Goal: Information Seeking & Learning: Learn about a topic

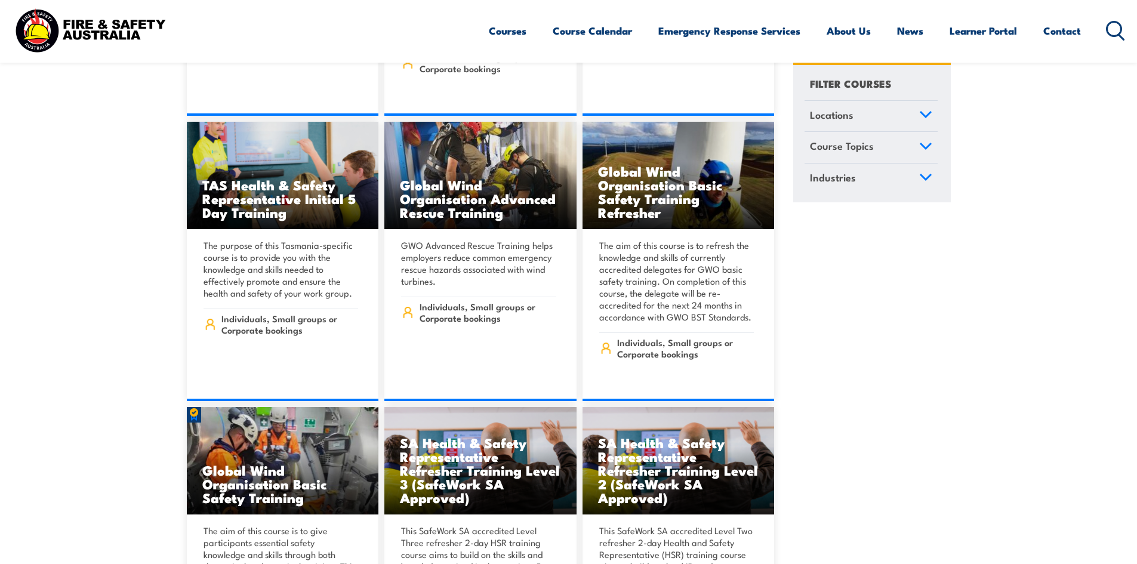
scroll to position [4119, 0]
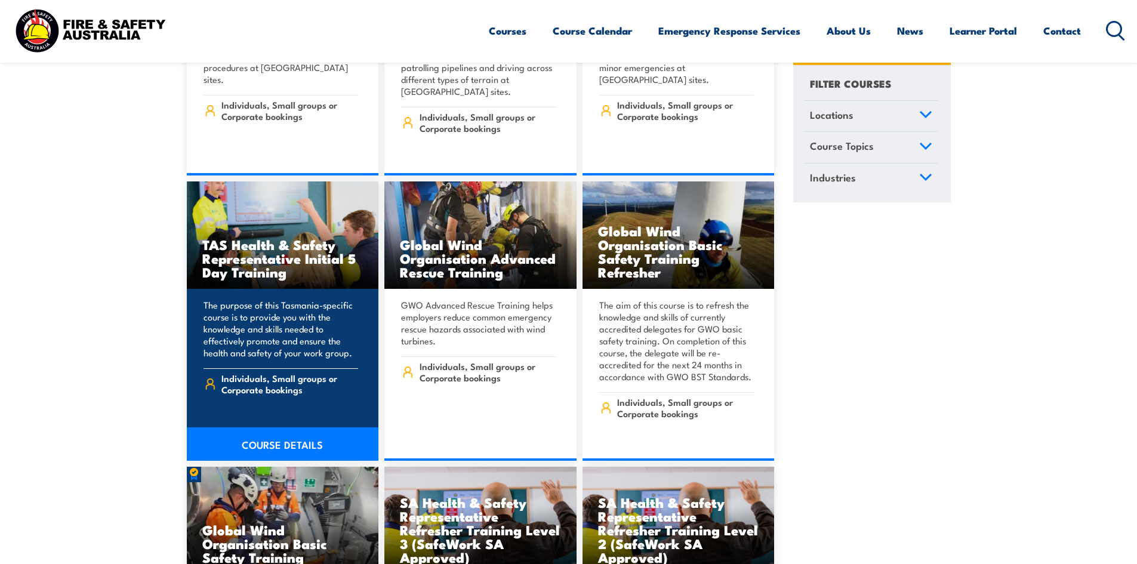
click at [276, 427] on link "COURSE DETAILS" at bounding box center [283, 443] width 192 height 33
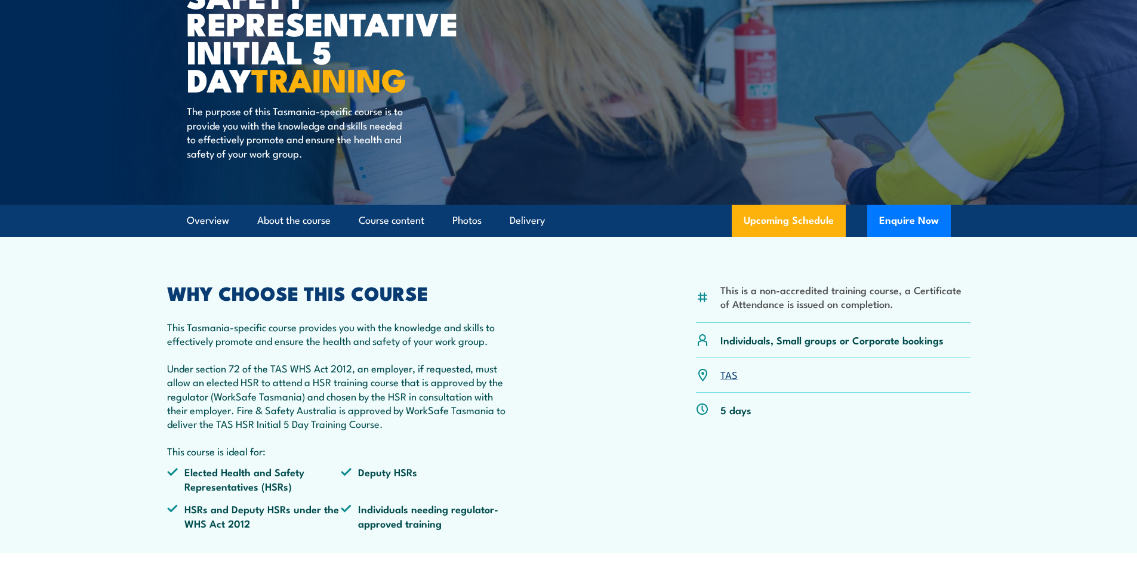
scroll to position [179, 0]
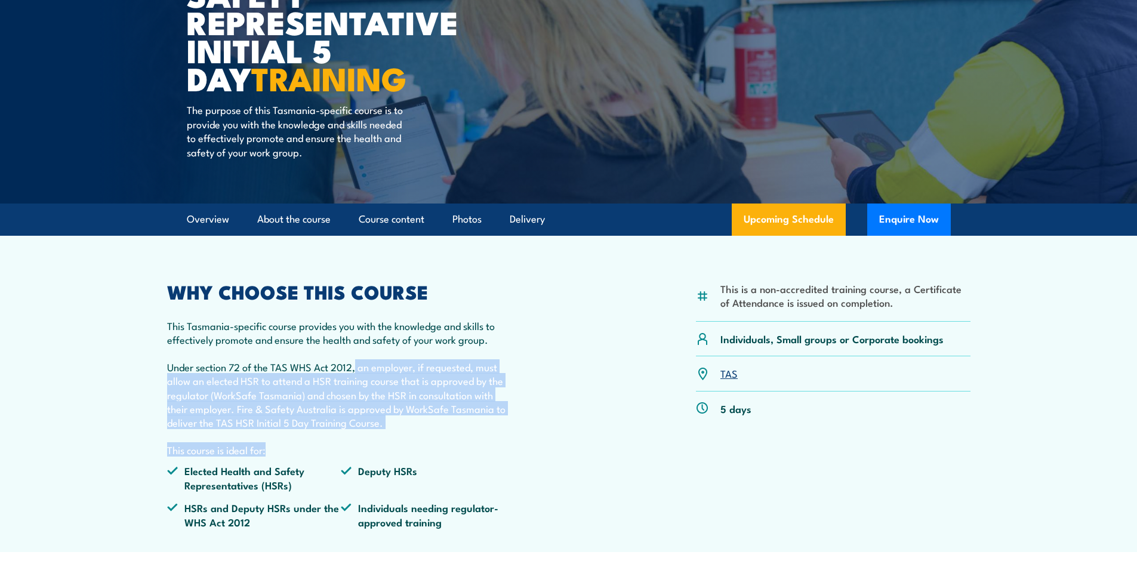
drag, startPoint x: 357, startPoint y: 367, endPoint x: 395, endPoint y: 438, distance: 80.7
click at [395, 438] on div "WHY CHOOSE THIS COURSE This Tasmania-specific course provides you with the know…" at bounding box center [341, 410] width 349 height 255
click at [392, 428] on p "Under section 72 of the TAS WHS Act 2012, an employer, if requested, must allow…" at bounding box center [341, 395] width 349 height 70
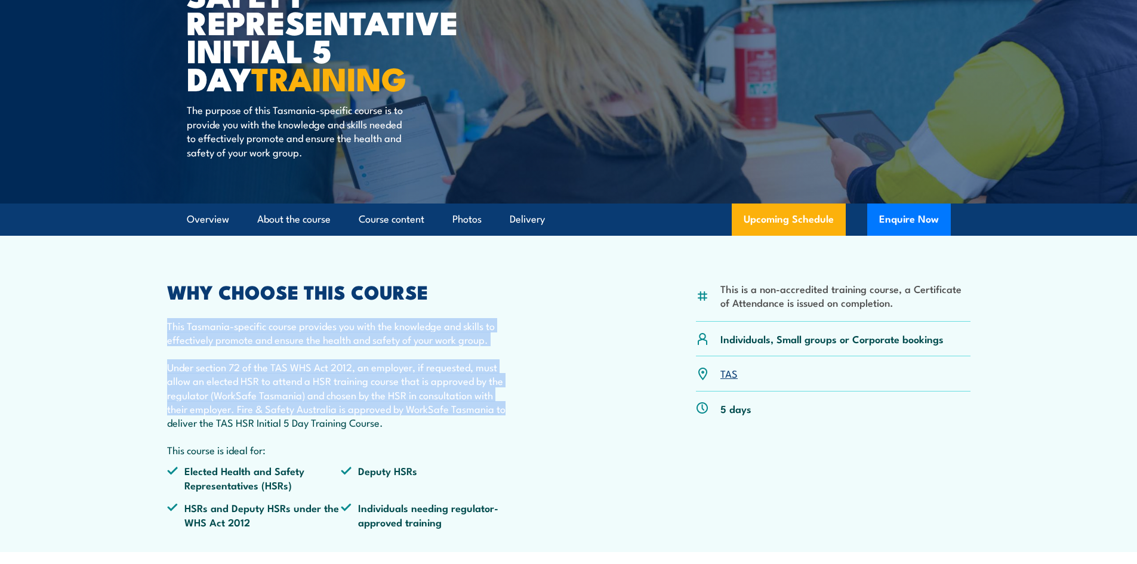
drag, startPoint x: 168, startPoint y: 327, endPoint x: 509, endPoint y: 414, distance: 351.9
click at [509, 414] on div "WHY CHOOSE THIS COURSE This Tasmania-specific course provides you with the know…" at bounding box center [341, 410] width 349 height 255
click at [459, 379] on p "Under section 72 of the TAS WHS Act 2012, an employer, if requested, must allow…" at bounding box center [341, 395] width 349 height 70
drag, startPoint x: 366, startPoint y: 330, endPoint x: 478, endPoint y: 409, distance: 137.0
click at [479, 410] on div "WHY CHOOSE THIS COURSE This Tasmania-specific course provides you with the know…" at bounding box center [341, 410] width 349 height 255
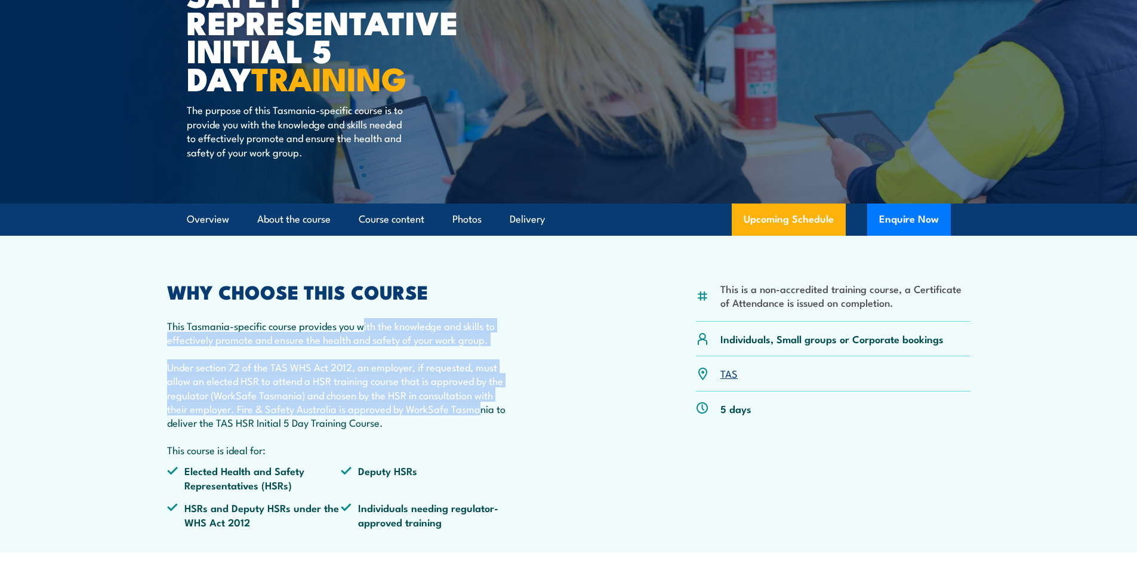
click at [478, 409] on p "Under section 72 of the TAS WHS Act 2012, an employer, if requested, must allow…" at bounding box center [341, 395] width 349 height 70
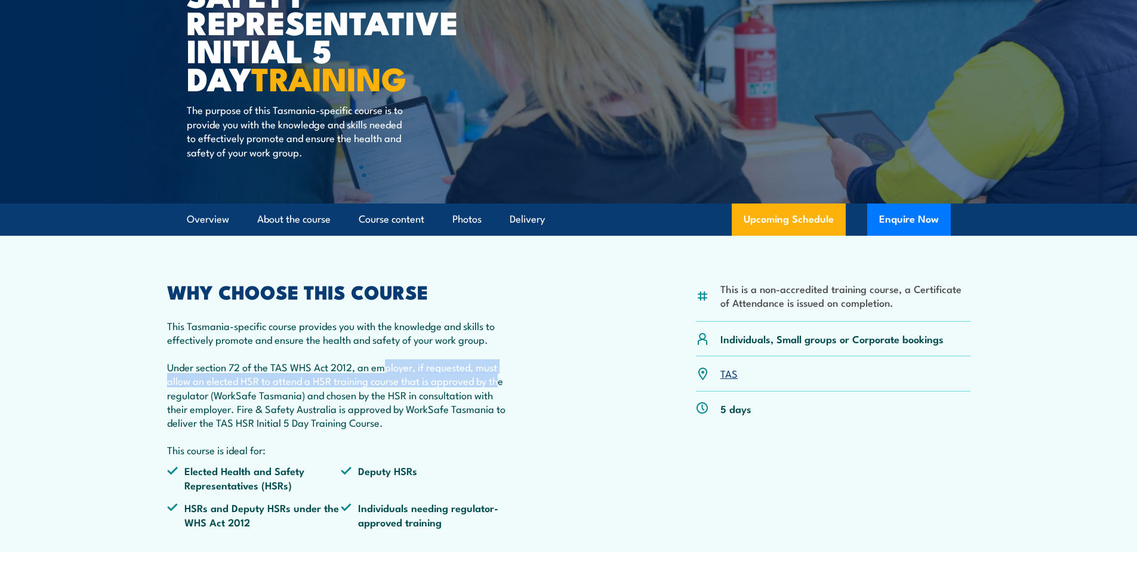
drag, startPoint x: 383, startPoint y: 371, endPoint x: 500, endPoint y: 381, distance: 117.5
click at [500, 381] on p "Under section 72 of the TAS WHS Act 2012, an employer, if requested, must allow…" at bounding box center [341, 395] width 349 height 70
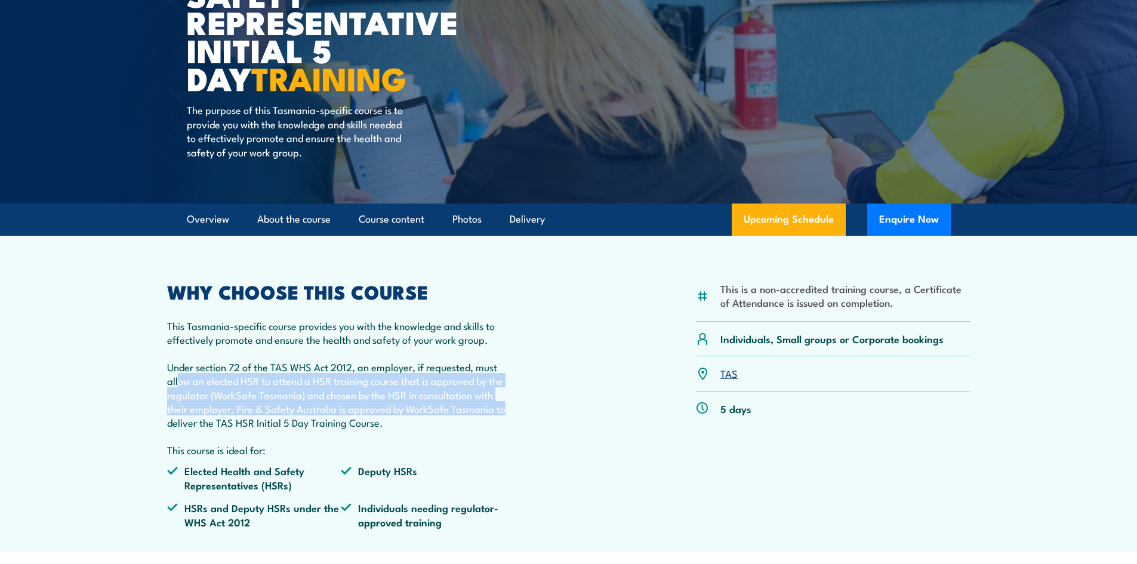
drag, startPoint x: 177, startPoint y: 379, endPoint x: 479, endPoint y: 408, distance: 303.5
click at [512, 407] on p "Under section 72 of the TAS WHS Act 2012, an employer, if requested, must allow…" at bounding box center [341, 395] width 349 height 70
click at [447, 404] on p "Under section 72 of the TAS WHS Act 2012, an employer, if requested, must allow…" at bounding box center [341, 395] width 349 height 70
drag, startPoint x: 172, startPoint y: 393, endPoint x: 467, endPoint y: 414, distance: 296.2
click at [467, 414] on p "Under section 72 of the TAS WHS Act 2012, an employer, if requested, must allow…" at bounding box center [341, 395] width 349 height 70
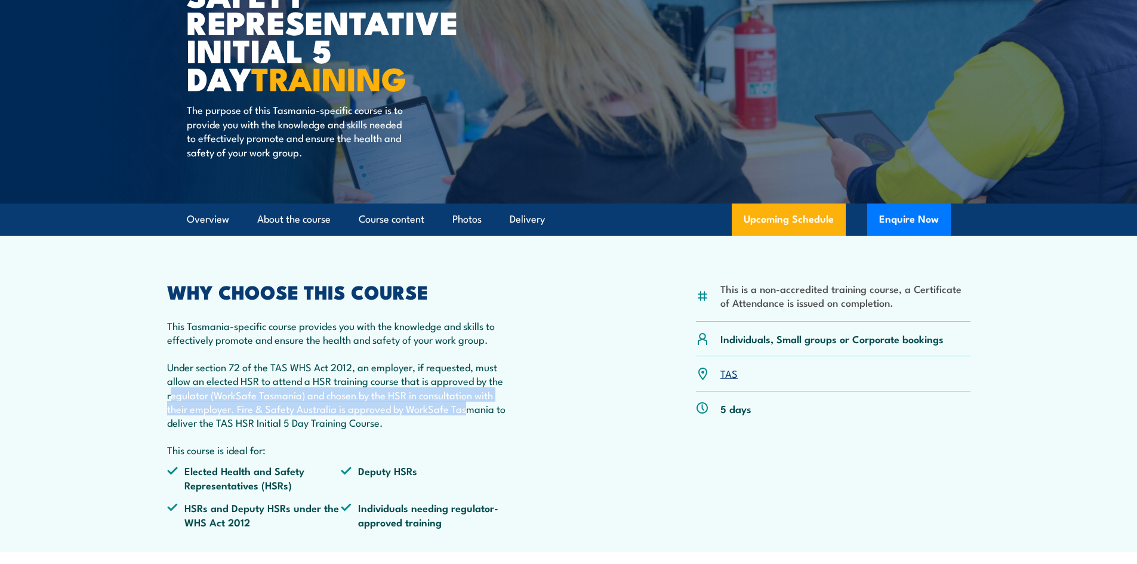
click at [423, 412] on p "Under section 72 of the TAS WHS Act 2012, an employer, if requested, must allow…" at bounding box center [341, 395] width 349 height 70
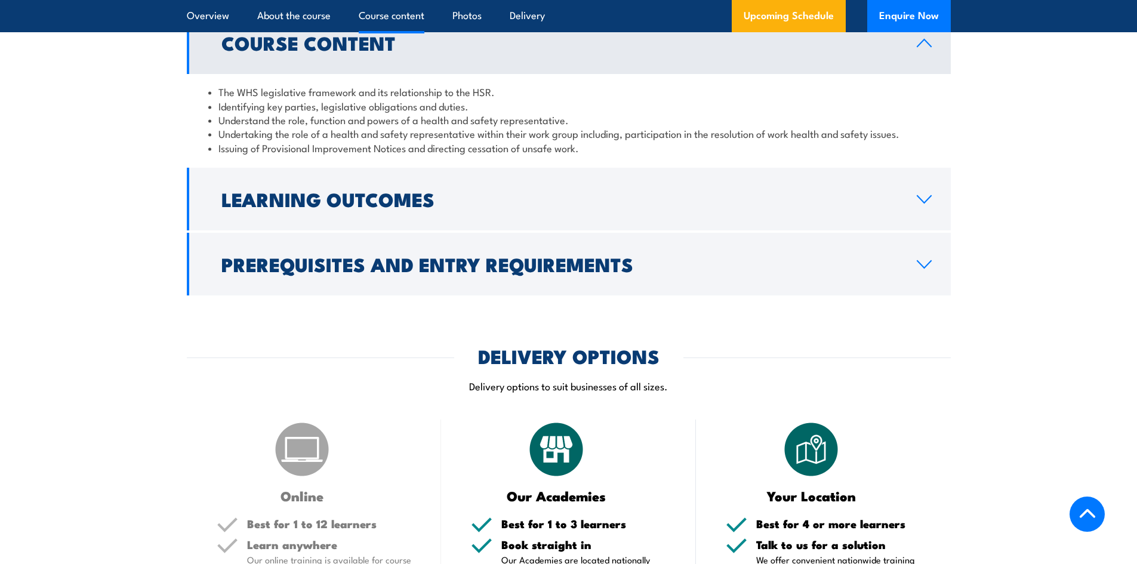
scroll to position [1075, 0]
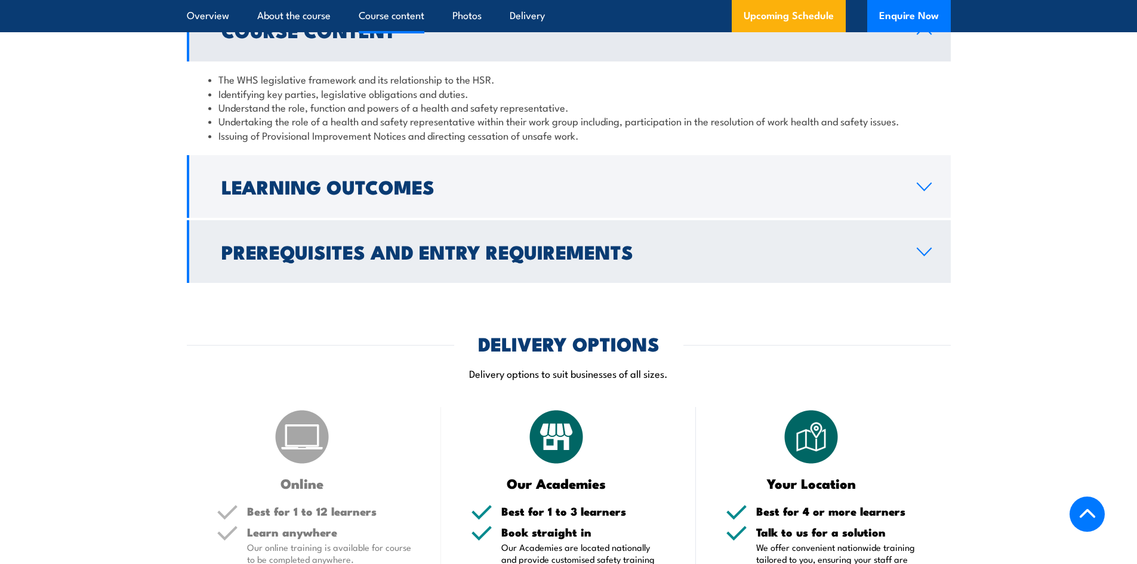
click at [395, 253] on h2 "Prerequisites and Entry Requirements" at bounding box center [559, 251] width 676 height 17
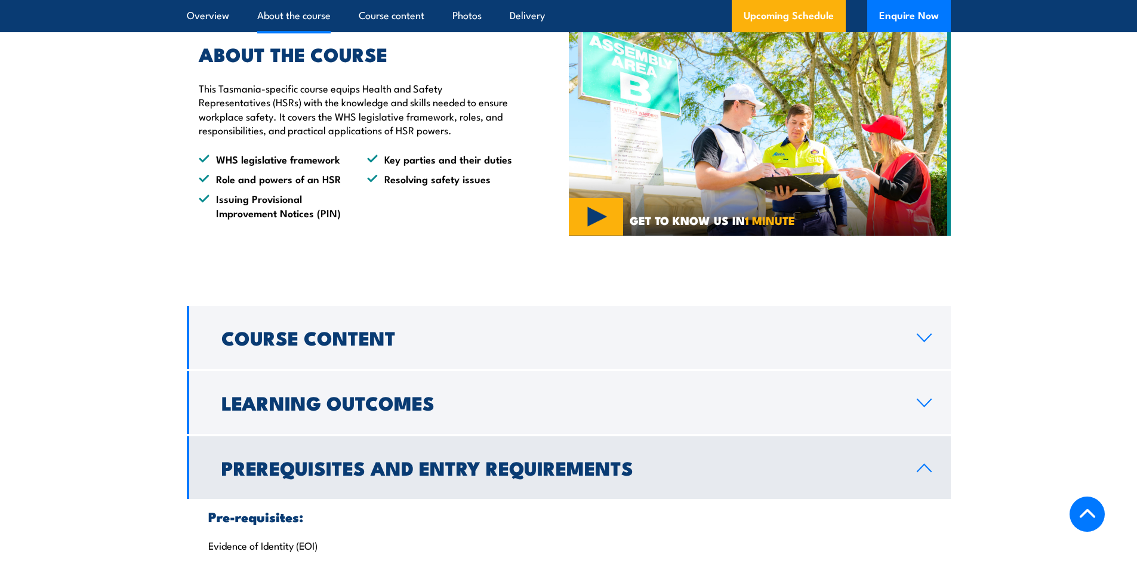
scroll to position [792, 0]
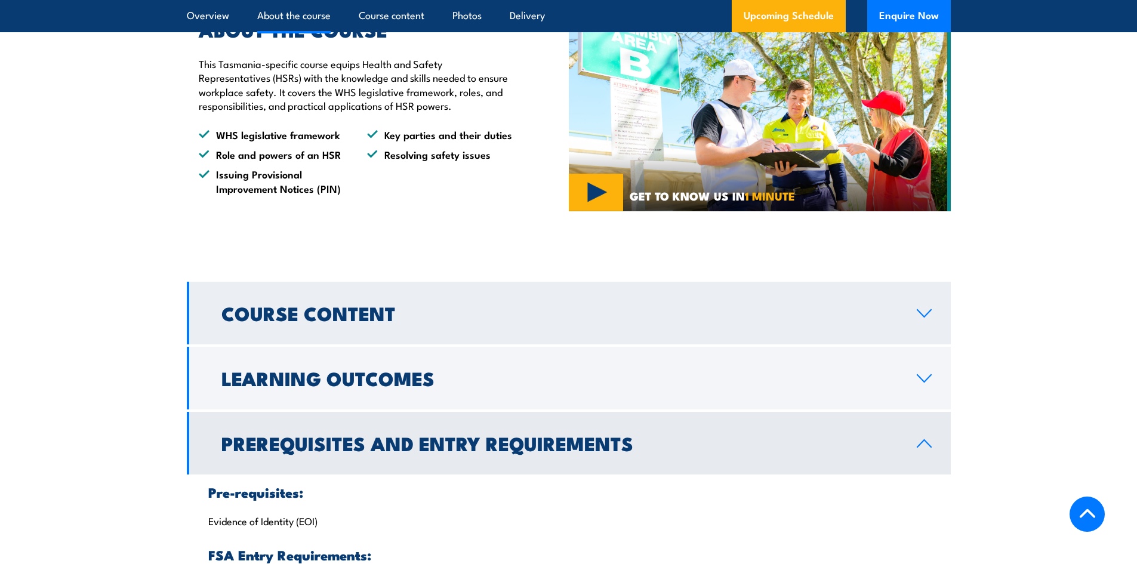
click at [304, 307] on h2 "Course Content" at bounding box center [559, 312] width 676 height 17
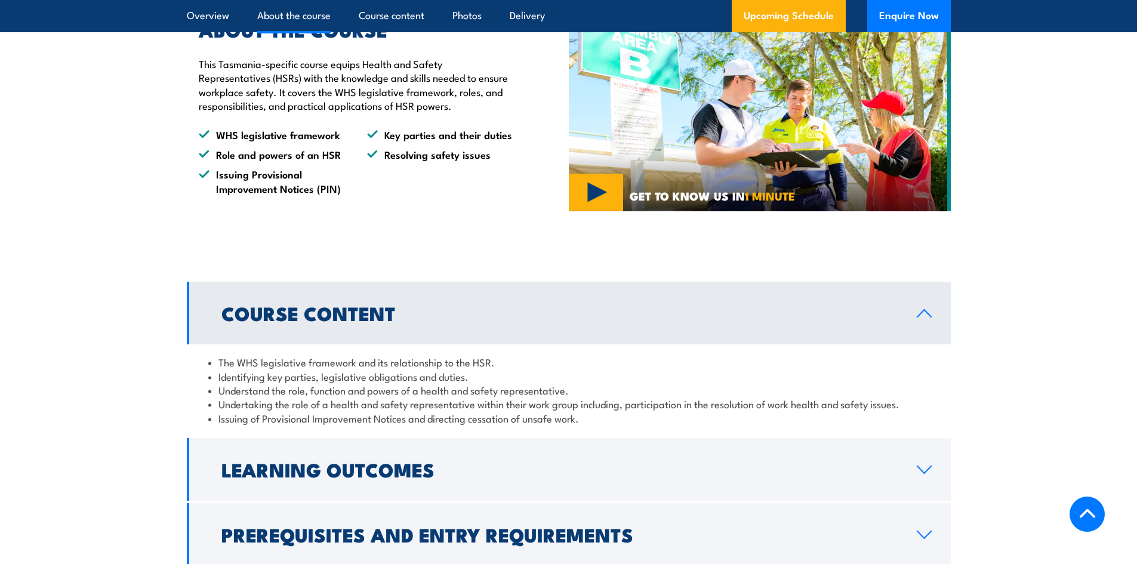
click at [284, 321] on h2 "Course Content" at bounding box center [559, 312] width 676 height 17
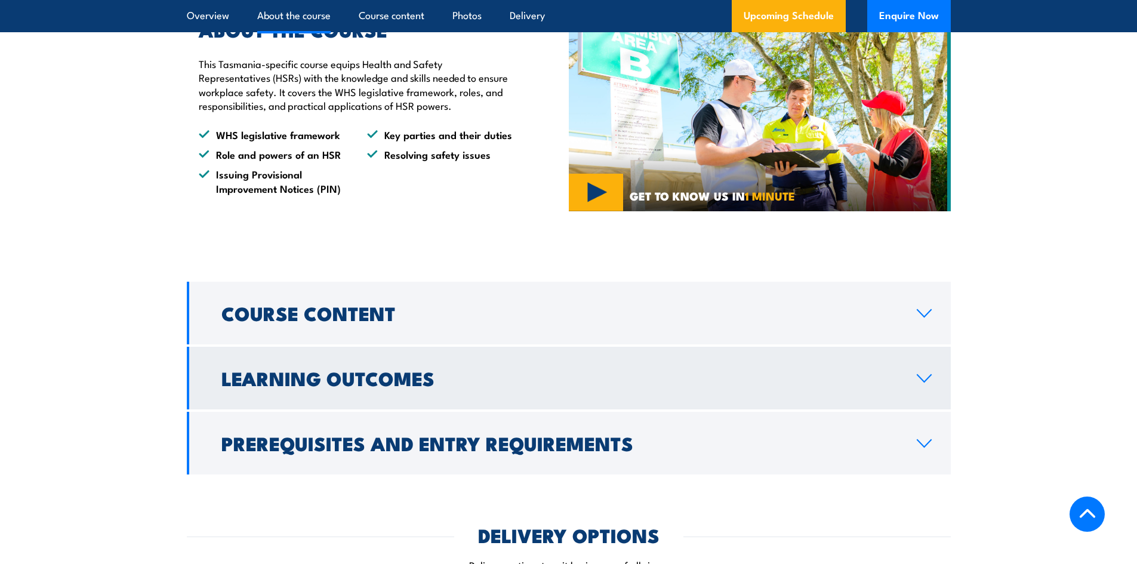
click at [322, 386] on h2 "Learning Outcomes" at bounding box center [559, 378] width 676 height 17
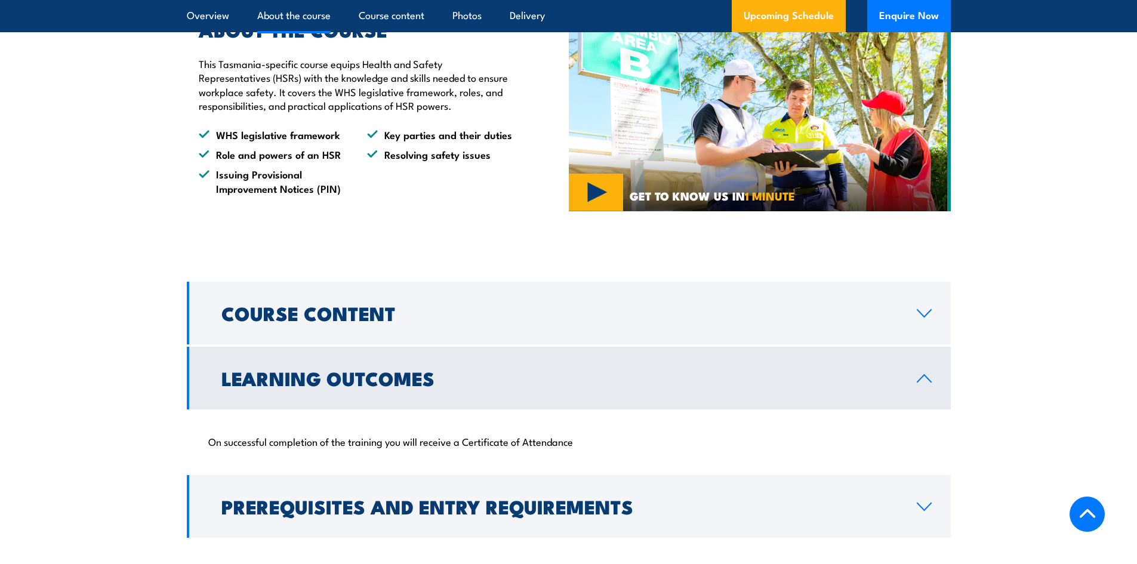
click at [386, 385] on h2 "Learning Outcomes" at bounding box center [559, 378] width 676 height 17
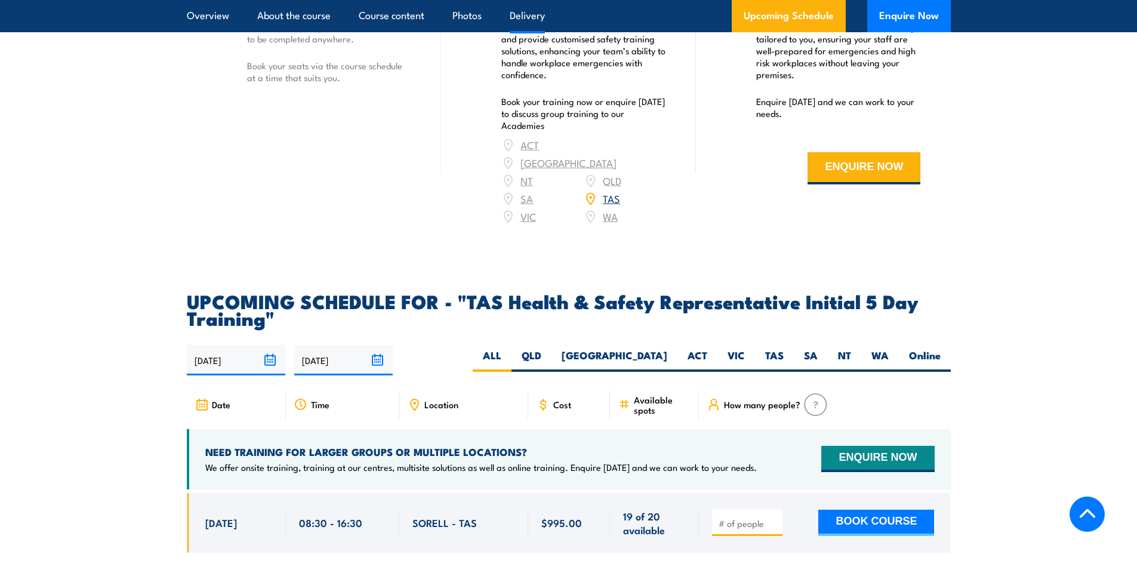
scroll to position [1508, 0]
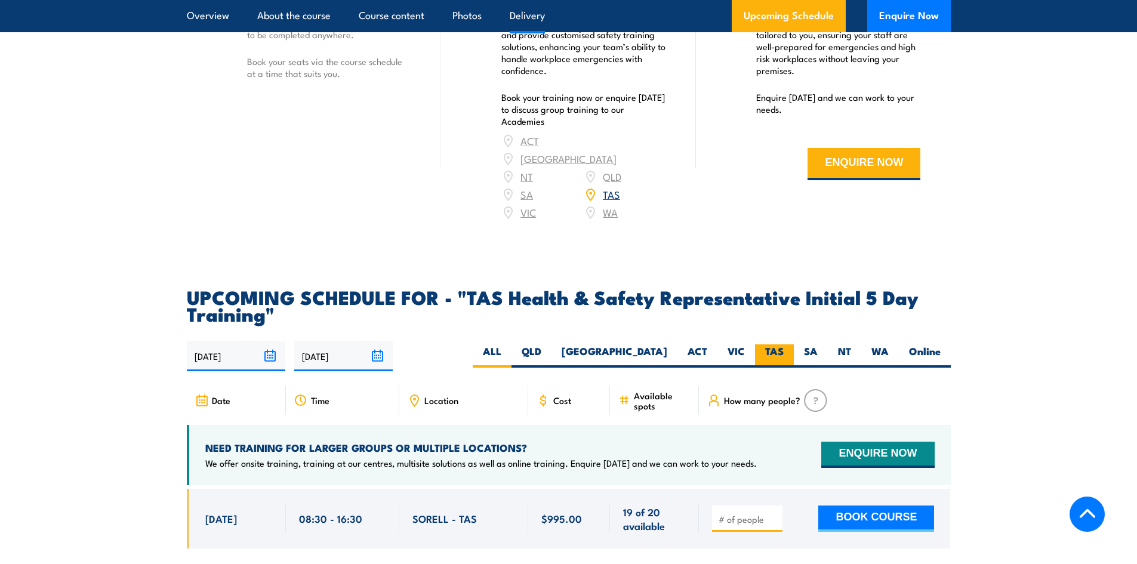
click at [781, 344] on label "TAS" at bounding box center [774, 355] width 39 height 23
click at [784, 344] on input "TAS" at bounding box center [788, 348] width 8 height 8
radio input "true"
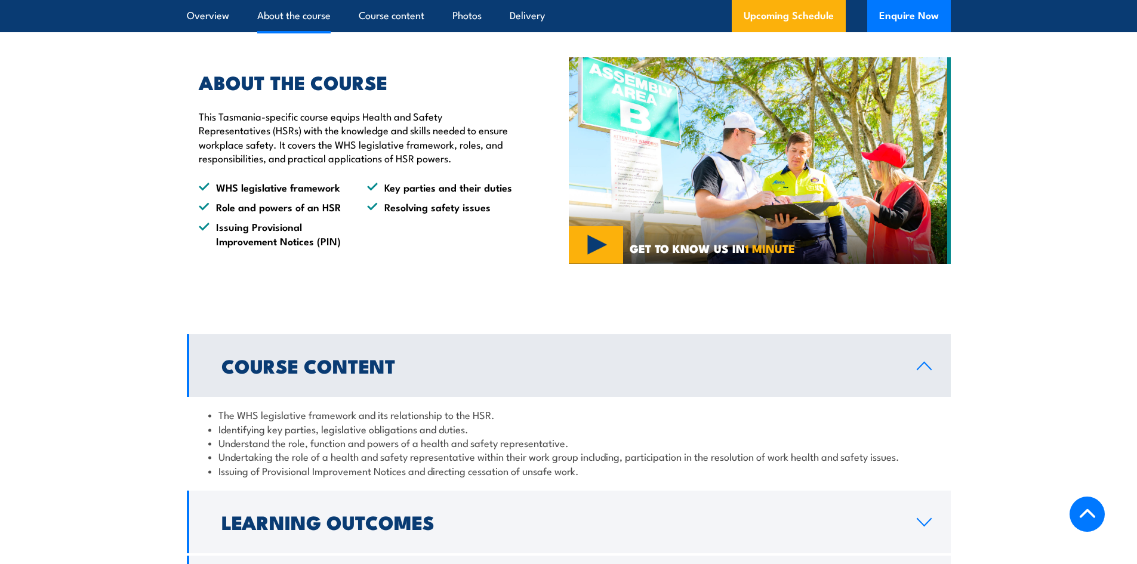
scroll to position [736, 0]
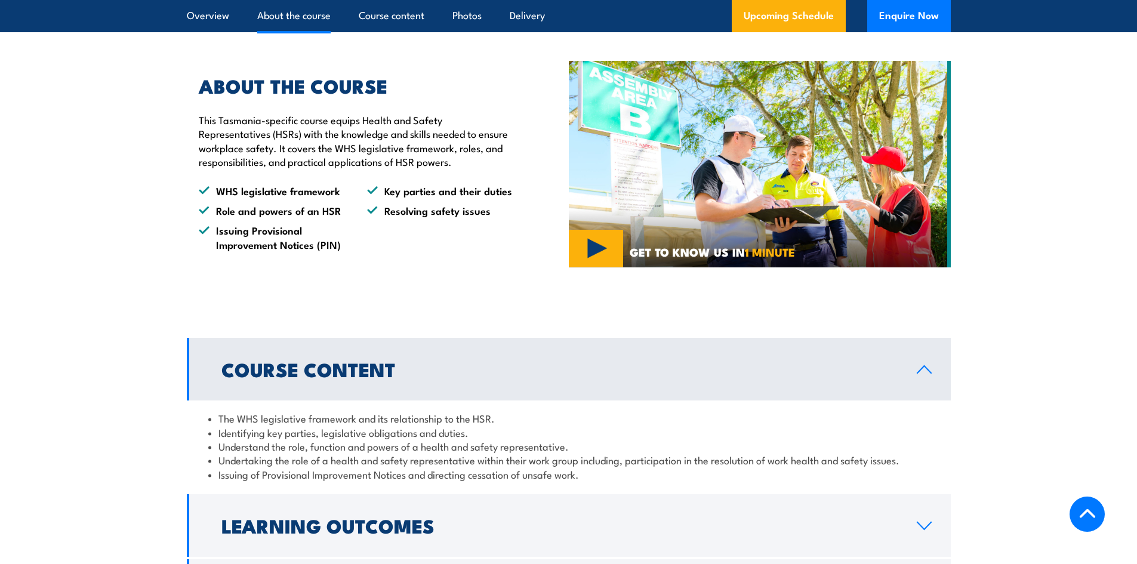
click at [327, 366] on h2 "Course Content" at bounding box center [559, 369] width 676 height 17
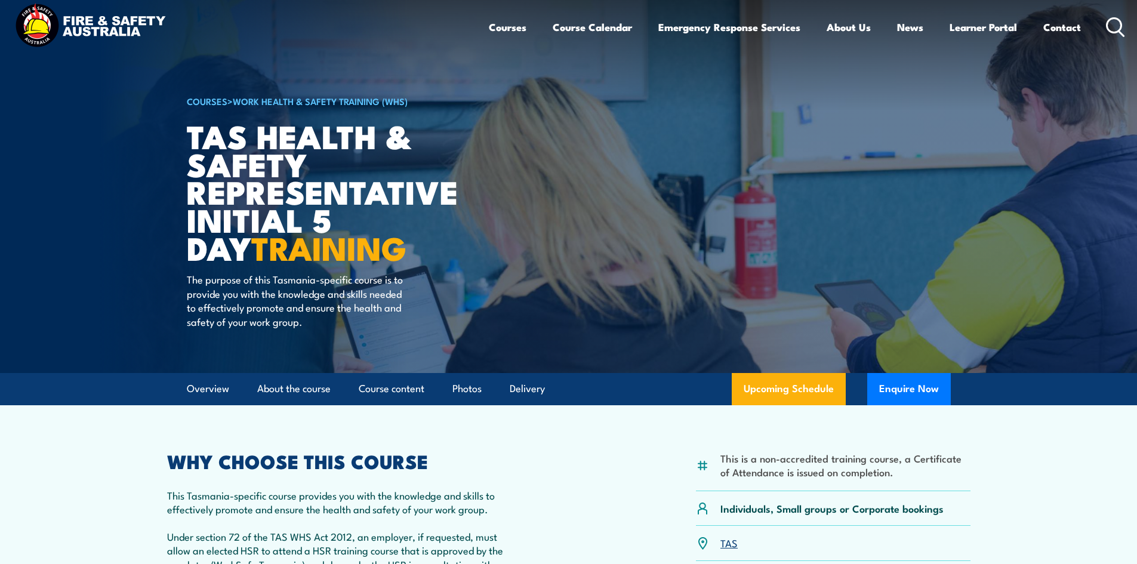
scroll to position [0, 0]
